Goal: Use online tool/utility: Utilize a website feature to perform a specific function

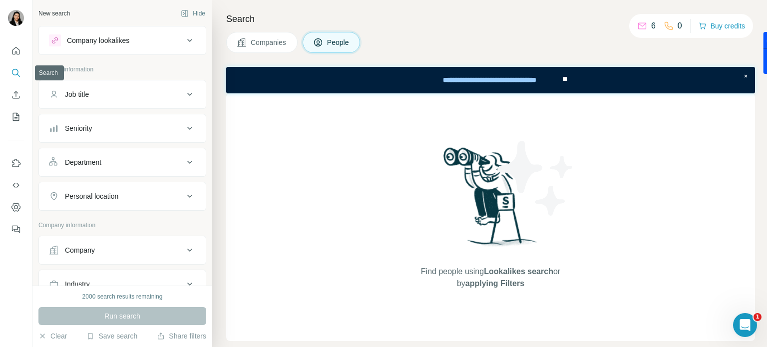
click at [11, 72] on icon "Search" at bounding box center [16, 73] width 10 height 10
click at [128, 92] on div "Job title" at bounding box center [116, 94] width 135 height 10
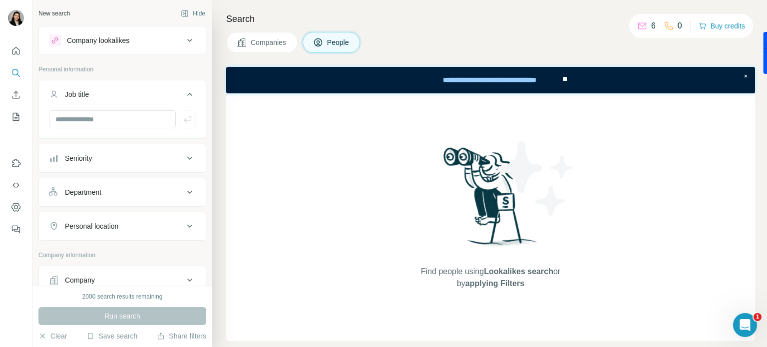
click at [128, 92] on div "Job title" at bounding box center [116, 94] width 135 height 10
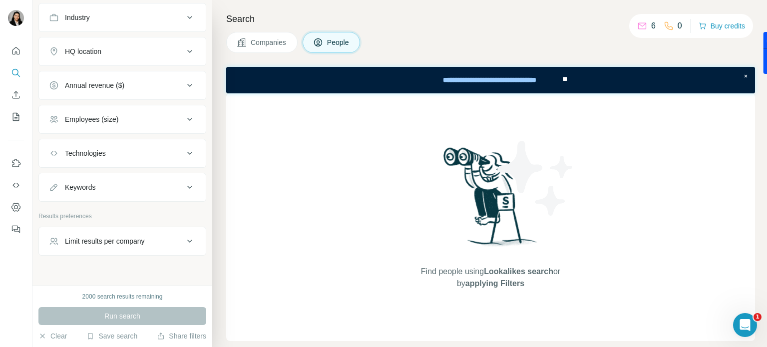
scroll to position [279, 0]
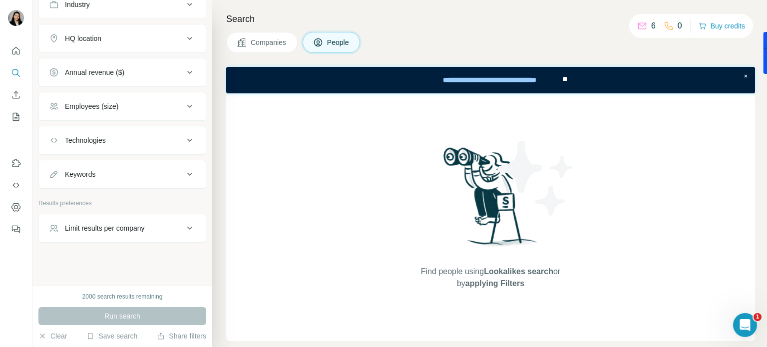
click at [184, 229] on icon at bounding box center [190, 228] width 12 height 12
click at [184, 226] on icon at bounding box center [190, 228] width 12 height 12
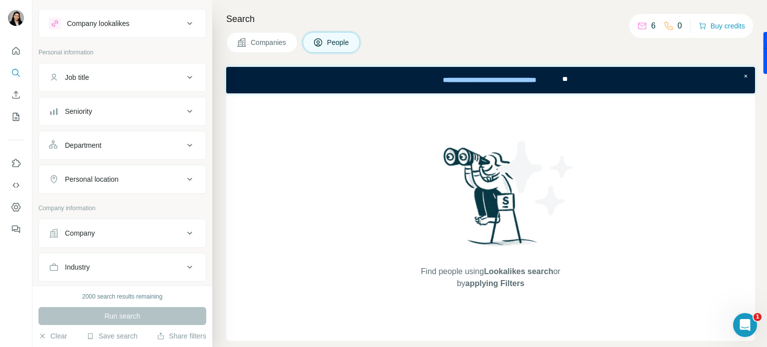
scroll to position [0, 0]
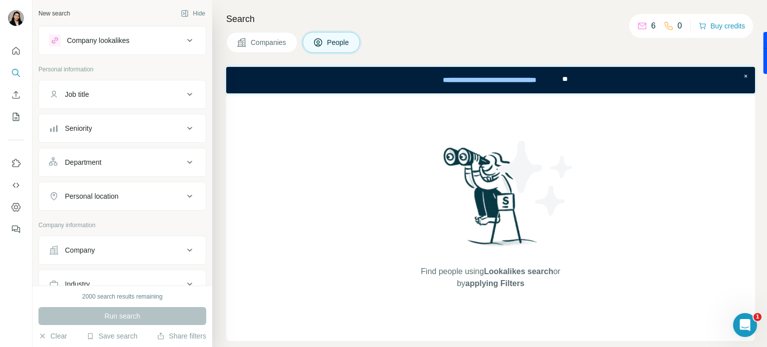
click at [164, 40] on div "Company lookalikes" at bounding box center [116, 40] width 135 height 12
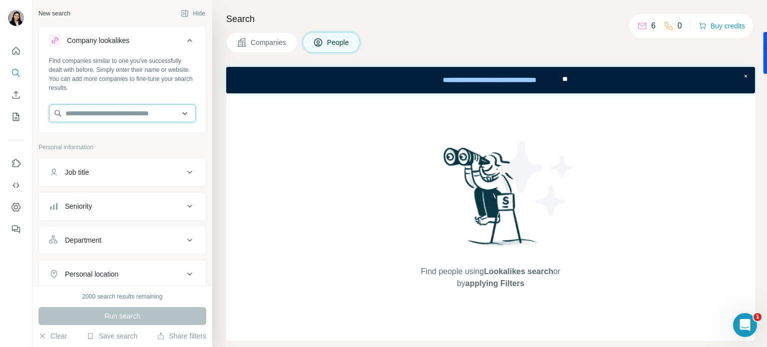
click at [155, 109] on input "text" at bounding box center [122, 113] width 147 height 18
paste input "**********"
type input "**********"
click at [322, 43] on icon at bounding box center [318, 42] width 10 height 10
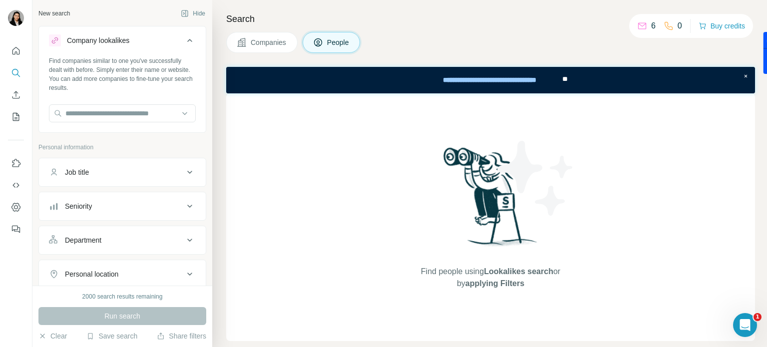
click at [313, 184] on div "Find people using Lookalikes search or by applying Filters" at bounding box center [490, 217] width 529 height 248
